Goal: Transaction & Acquisition: Purchase product/service

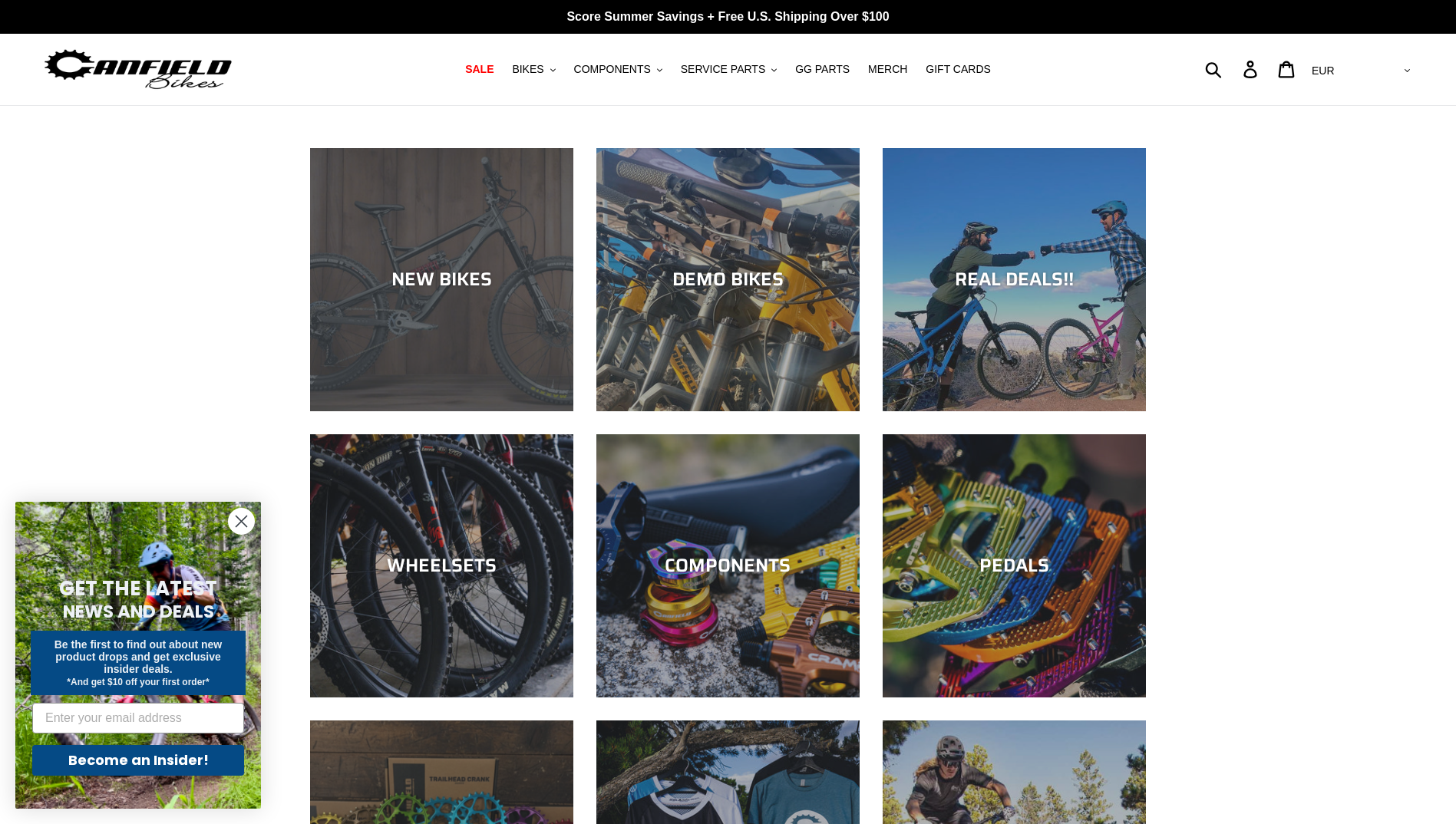
click at [327, 411] on div "NEW BIKES" at bounding box center [441, 411] width 264 height 0
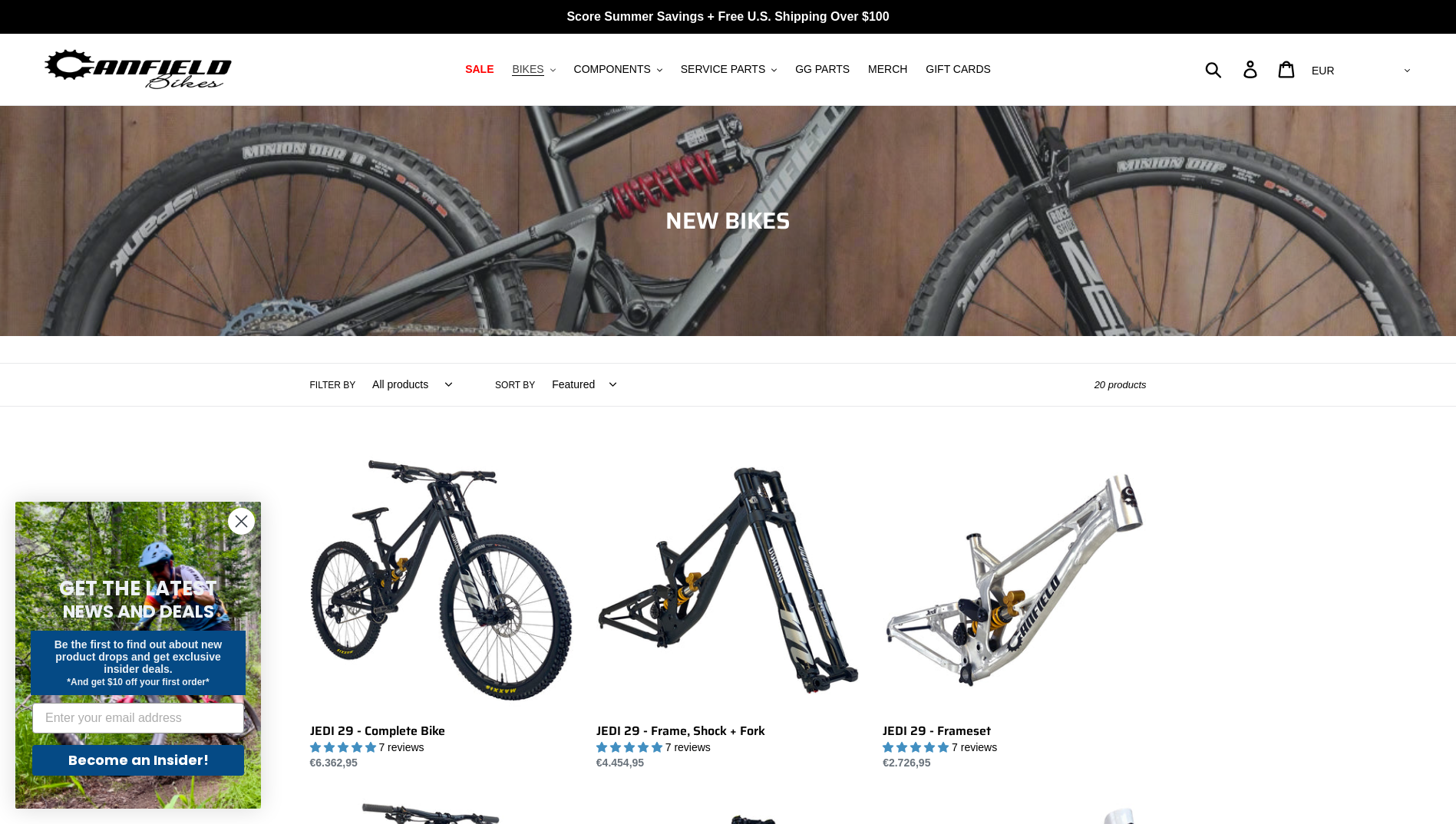
click at [543, 70] on span "BIKES" at bounding box center [527, 70] width 31 height 13
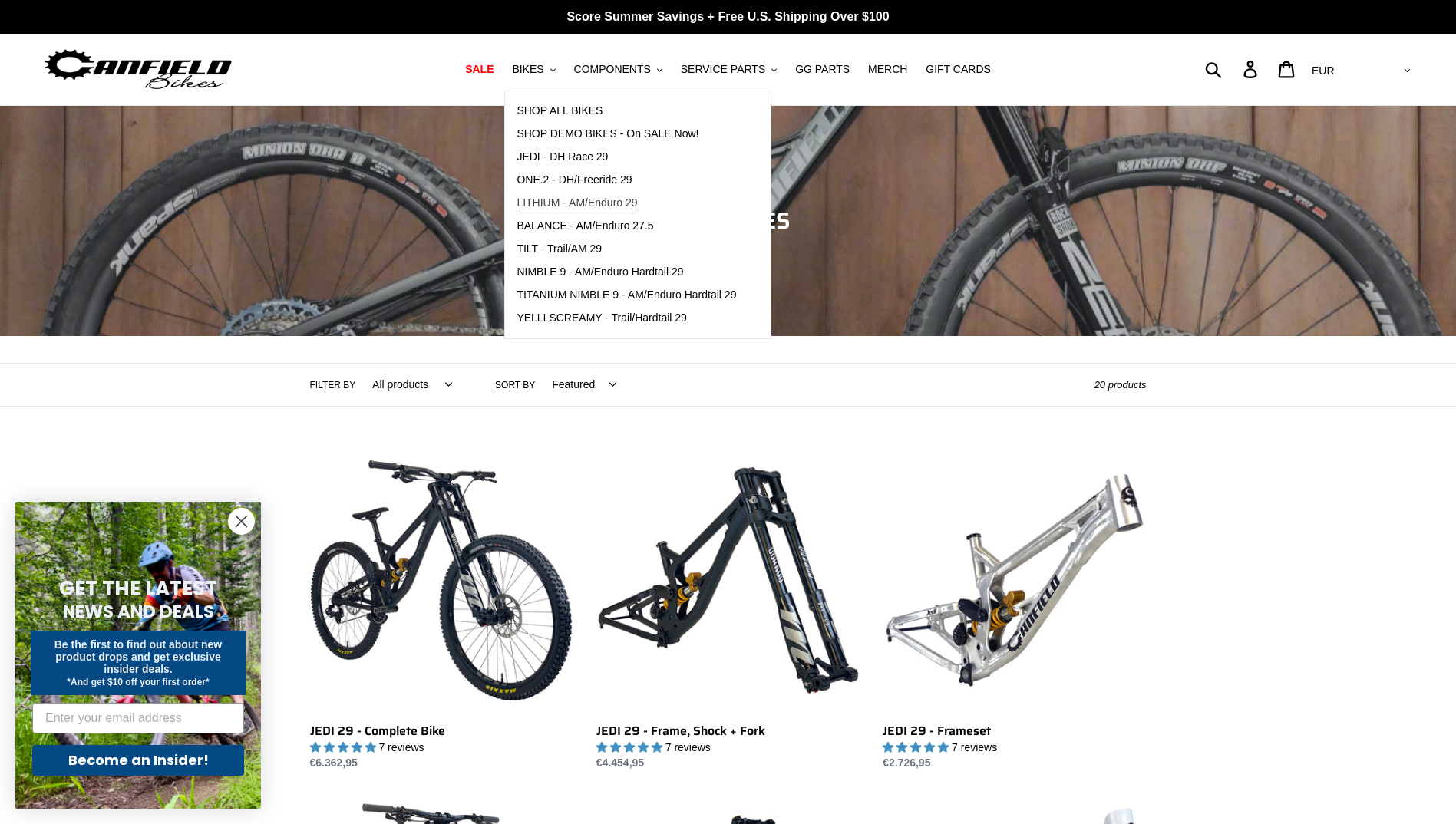
click at [626, 198] on span "LITHIUM - AM/Enduro 29" at bounding box center [577, 203] width 121 height 13
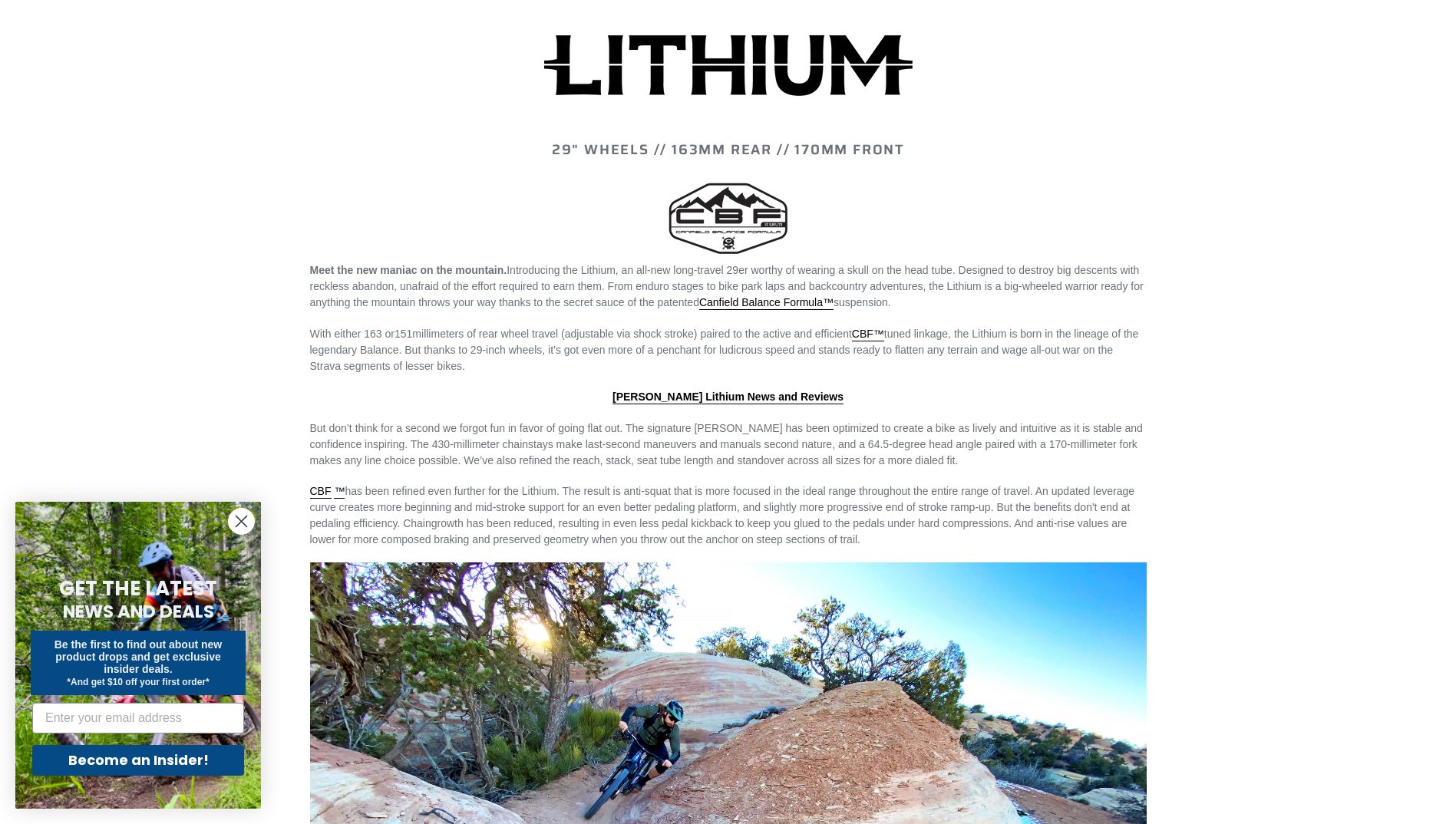
scroll to position [1305, 0]
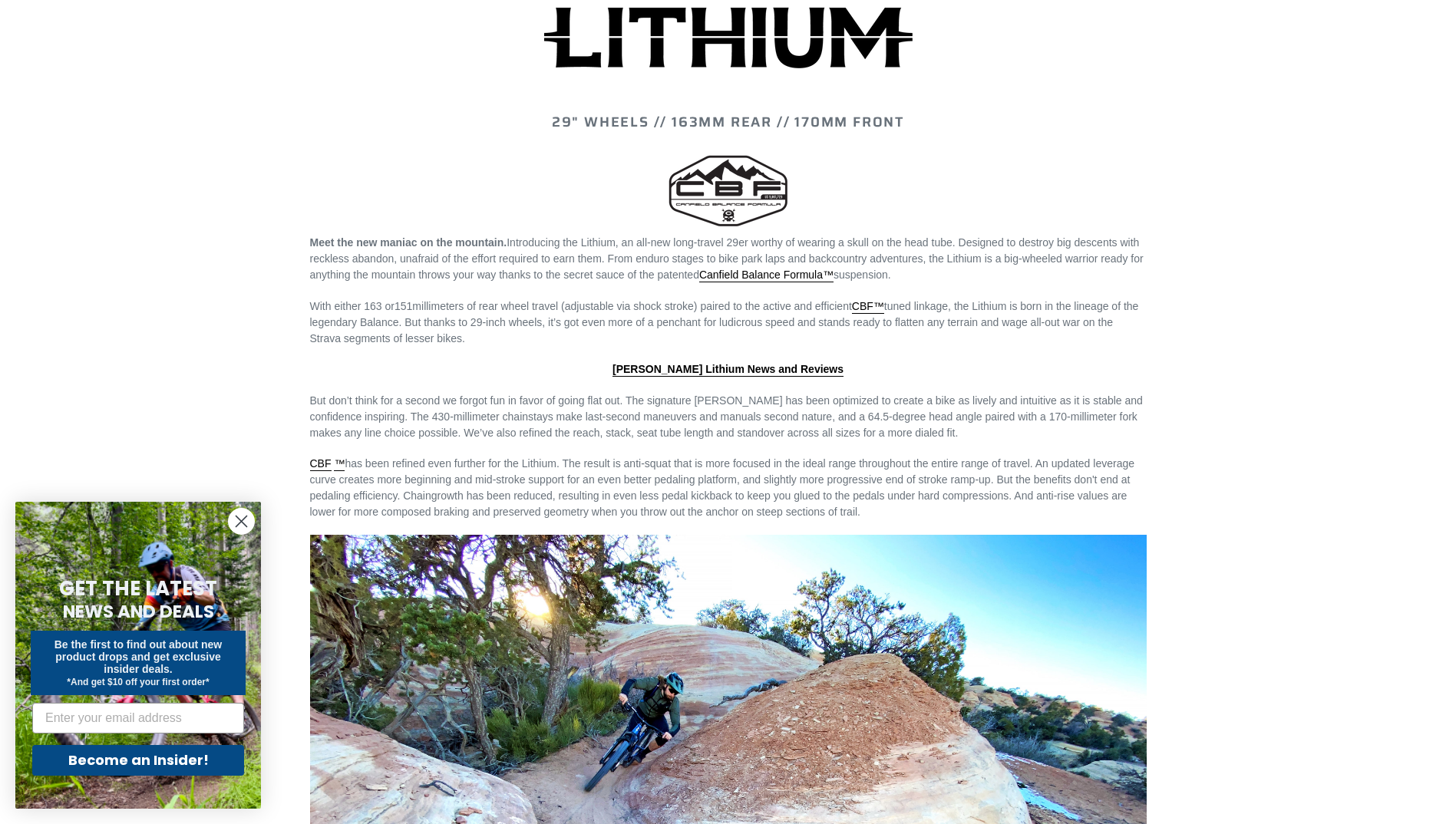
drag, startPoint x: 232, startPoint y: 509, endPoint x: 238, endPoint y: 516, distance: 9.2
click at [238, 516] on icon "Close dialog" at bounding box center [242, 521] width 27 height 27
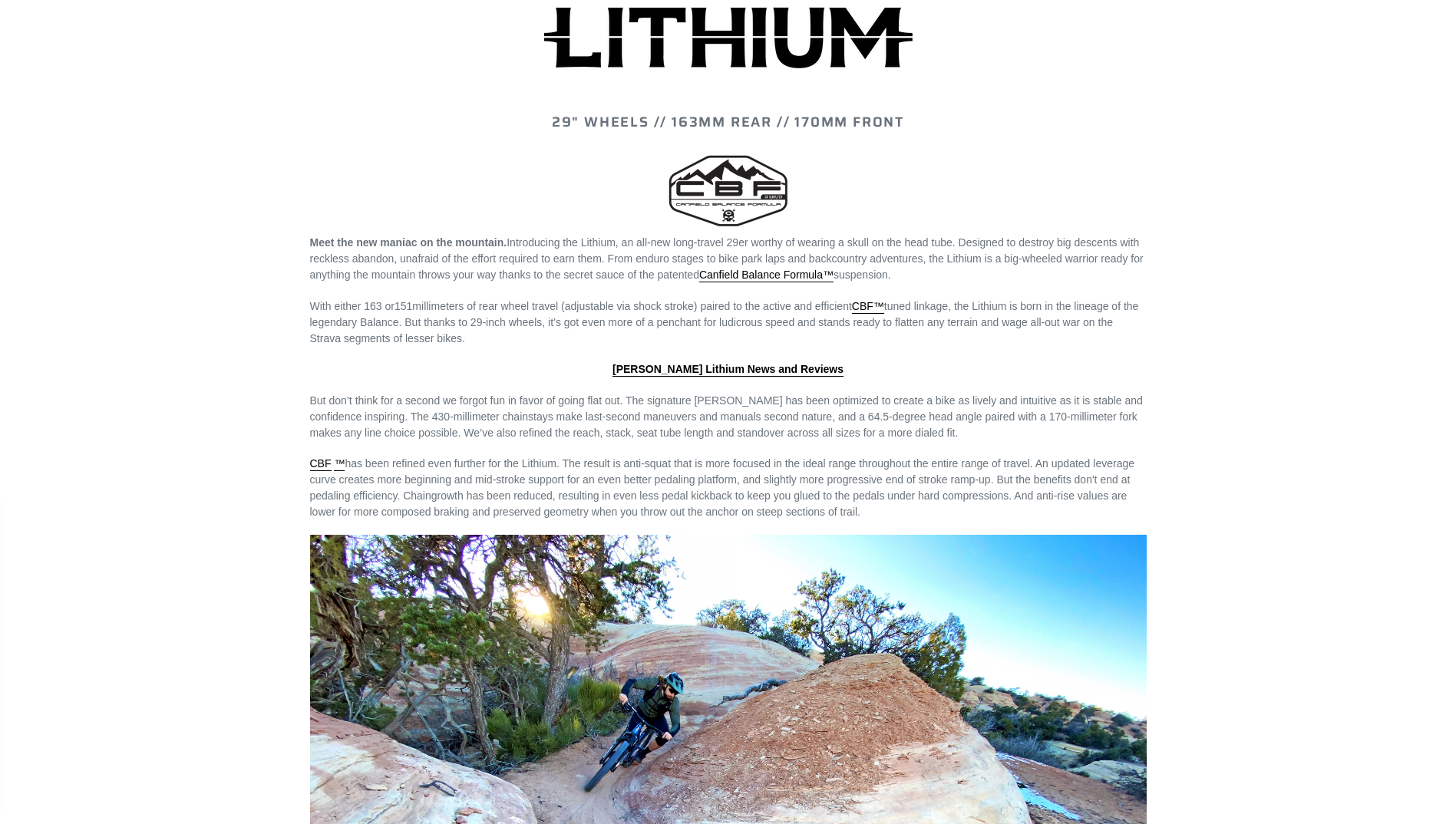
click at [238, 516] on div "Close dialog GET THE LATEST NEWS AND DEALS Be the first to find out about new p…" at bounding box center [138, 655] width 276 height 337
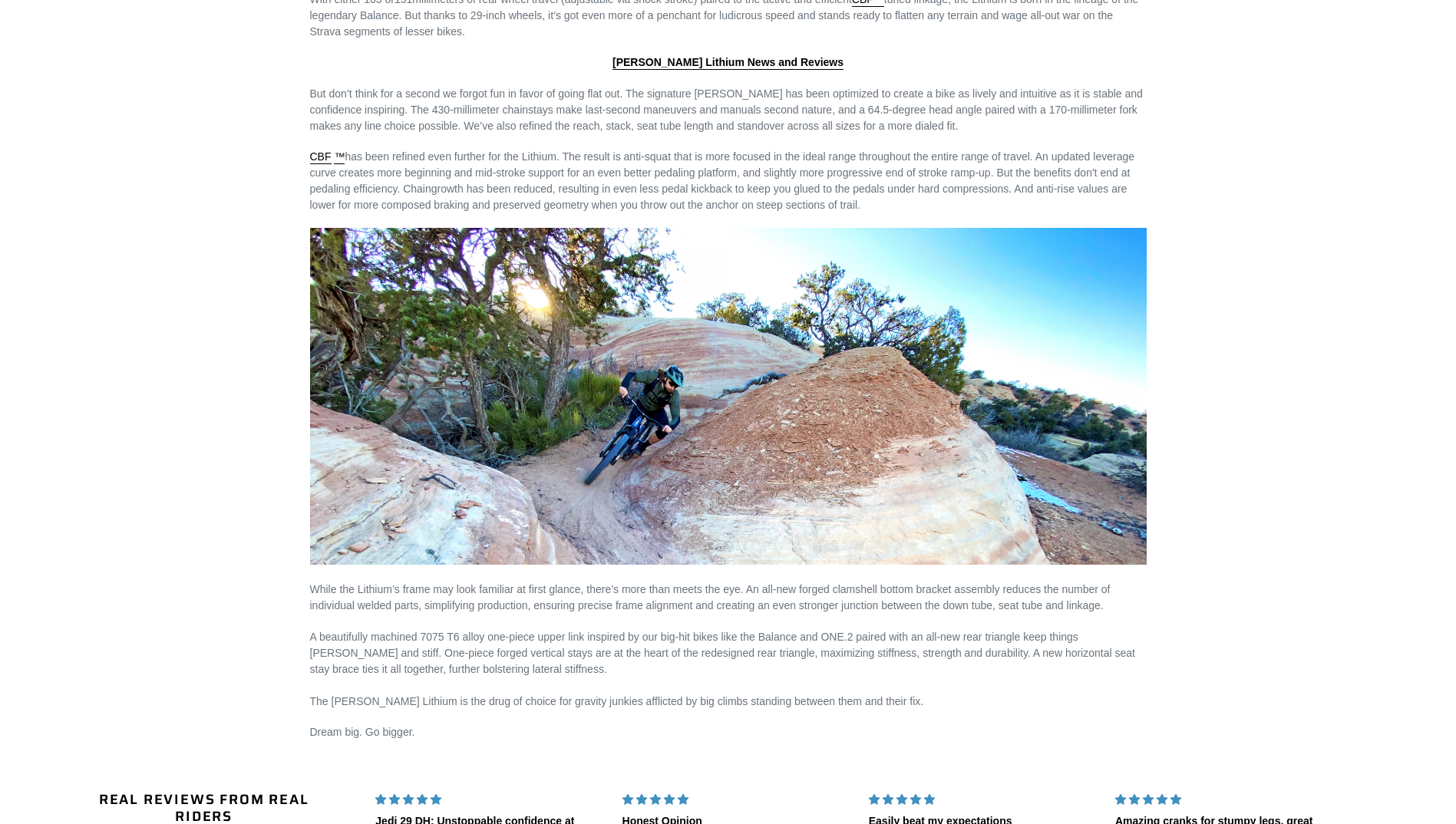
drag, startPoint x: 234, startPoint y: 353, endPoint x: 175, endPoint y: 79, distance: 280.3
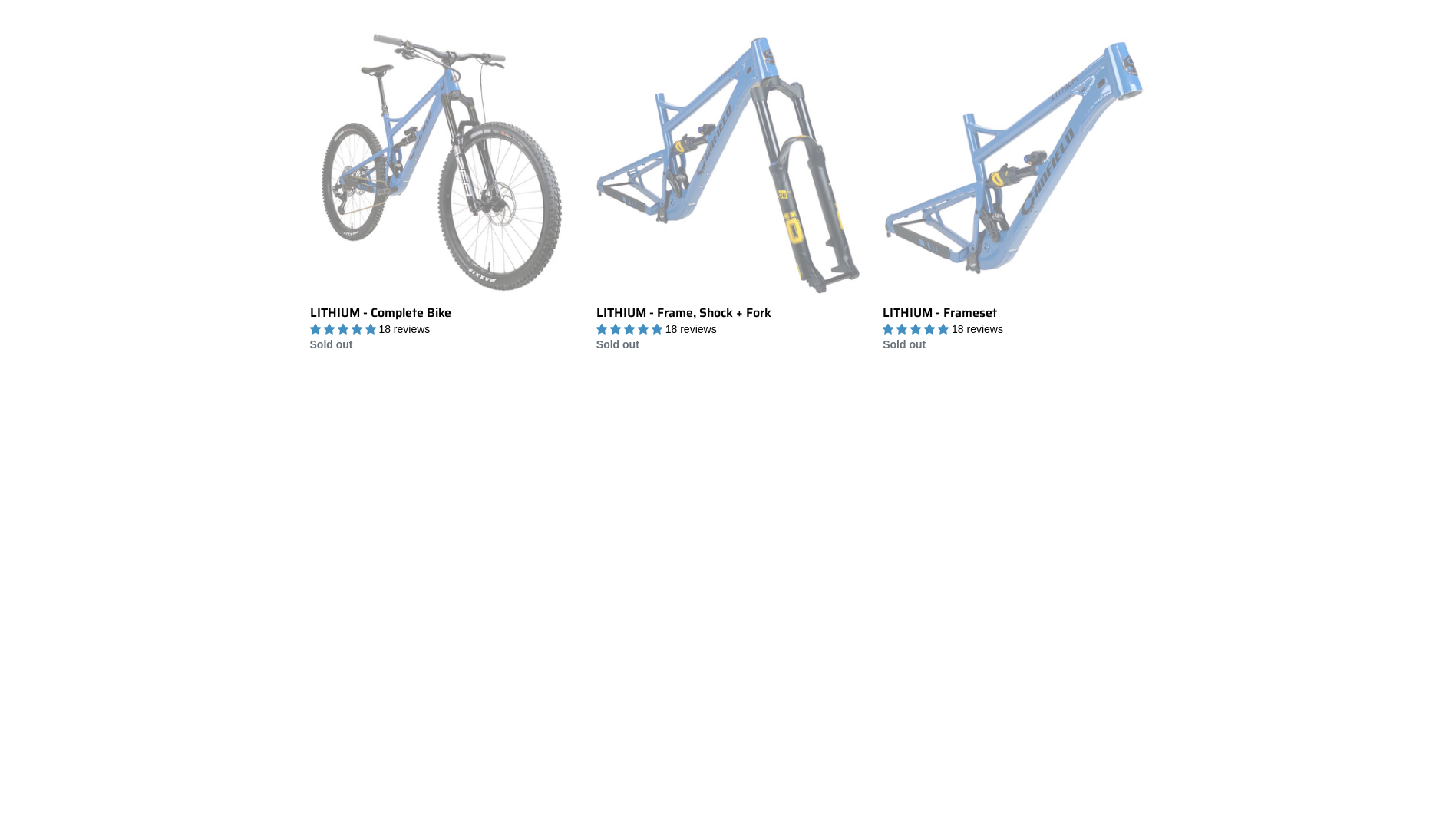
scroll to position [354, 0]
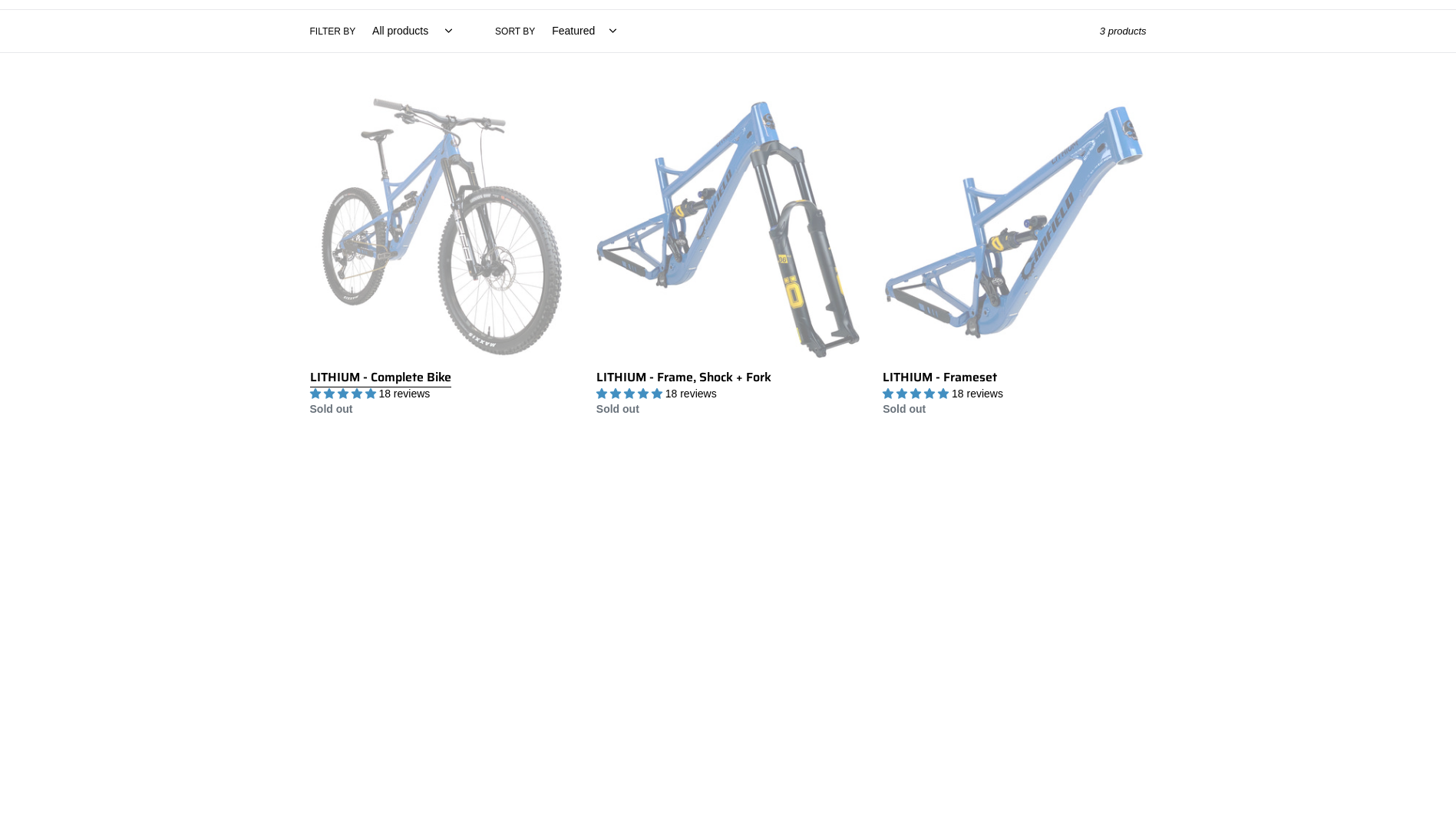
click at [403, 231] on link "LITHIUM - Complete Bike" at bounding box center [441, 256] width 264 height 323
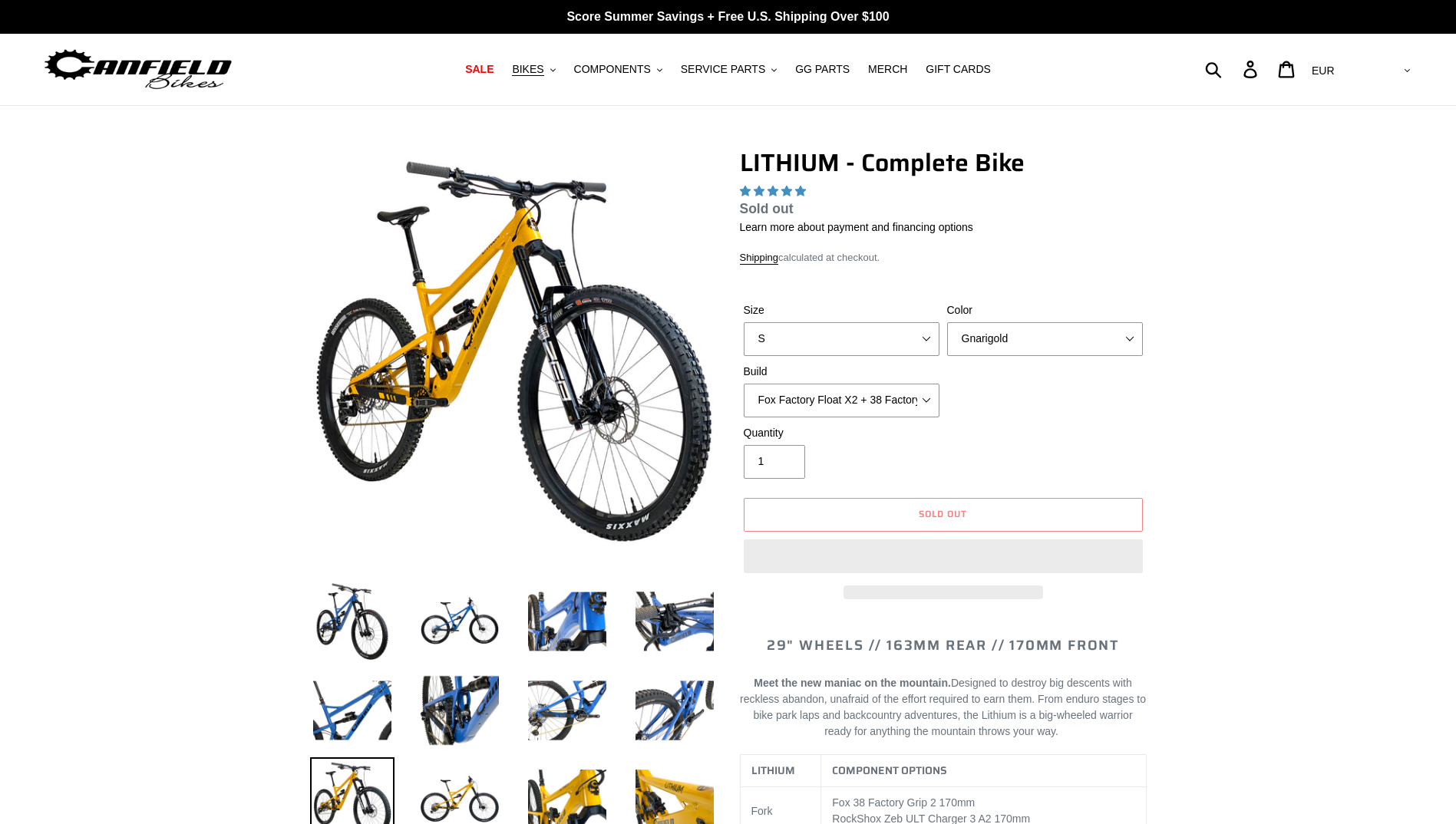
select select "highest-rating"
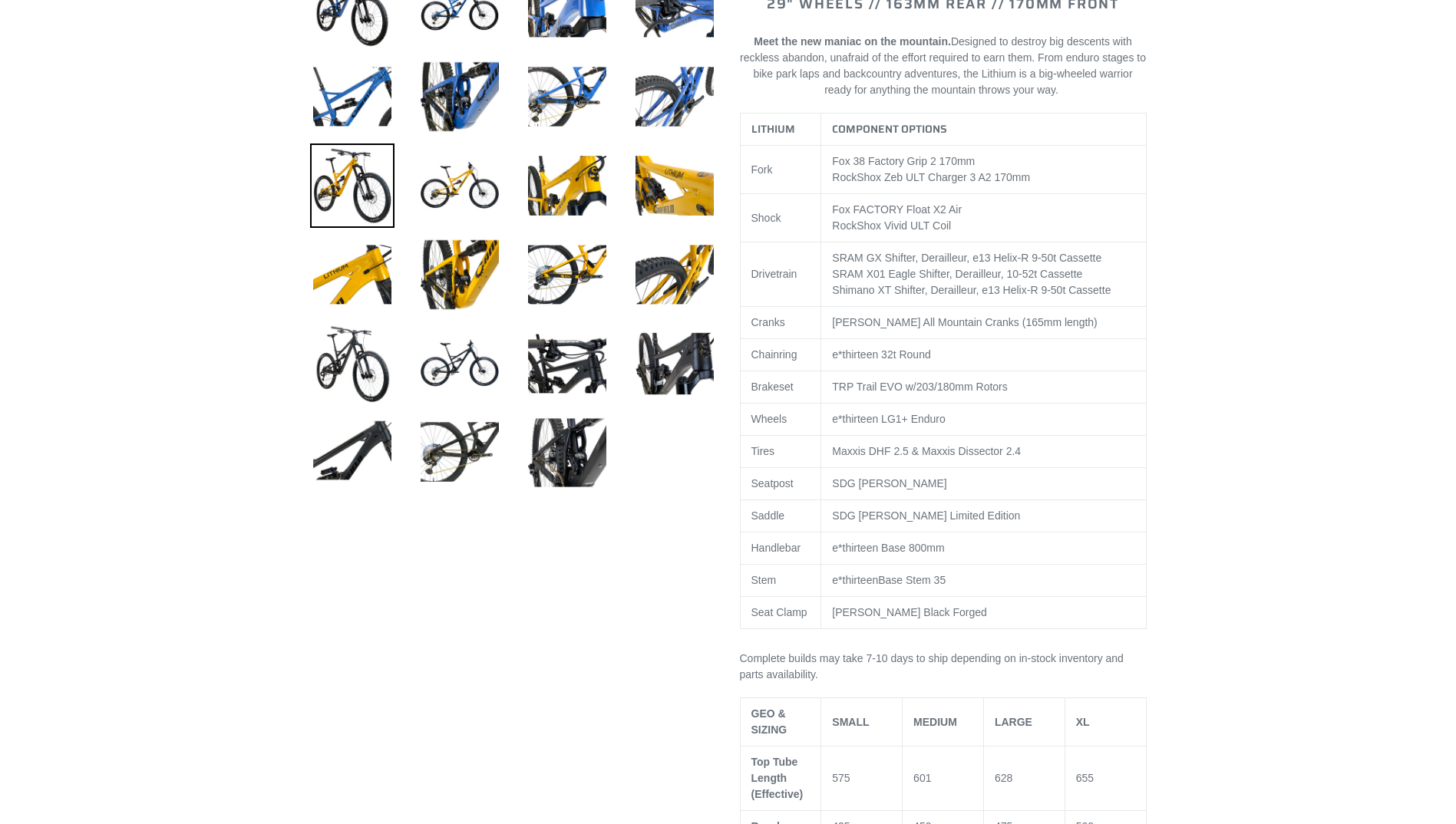
scroll to position [154, 0]
